Goal: Find specific page/section: Find specific page/section

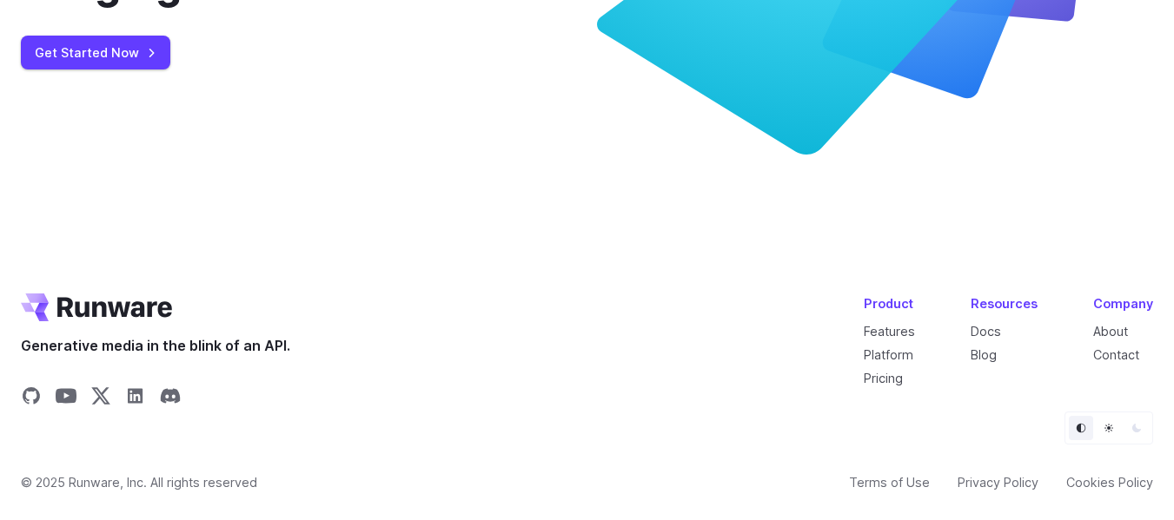
scroll to position [6680, 0]
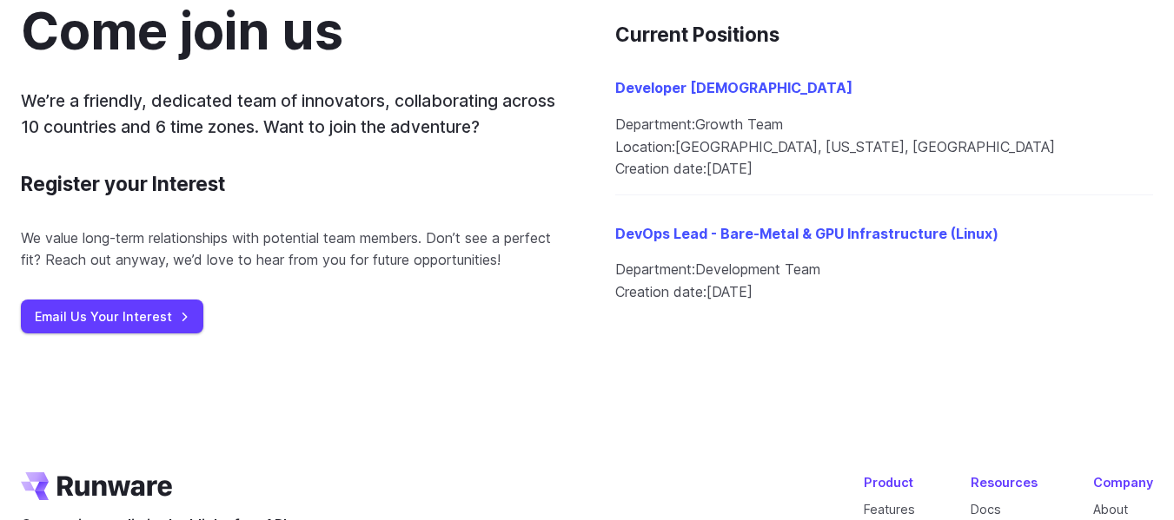
scroll to position [1923, 0]
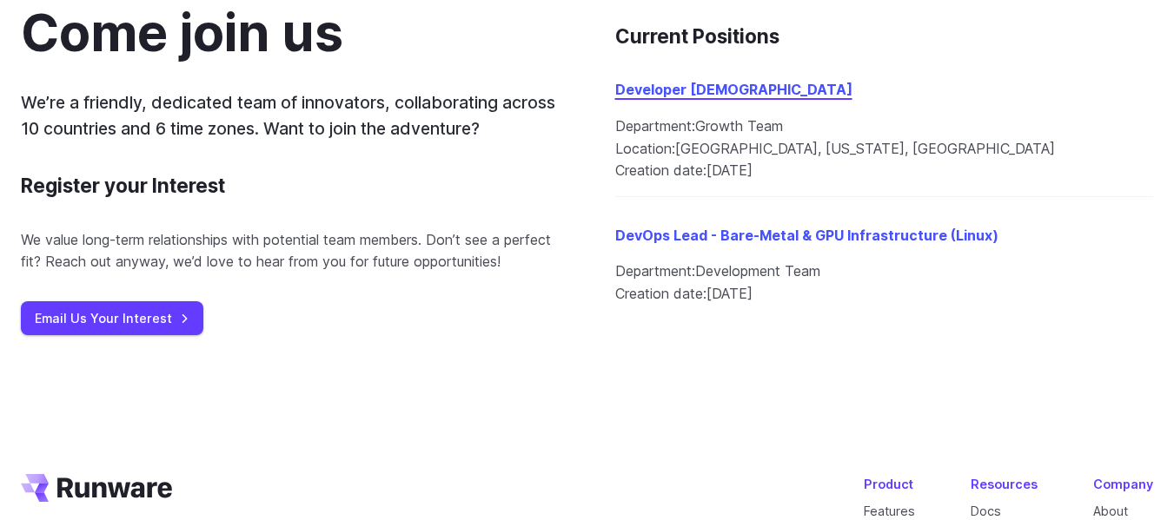
click at [708, 96] on link "Developer Evangelist" at bounding box center [733, 89] width 237 height 17
